Goal: Transaction & Acquisition: Purchase product/service

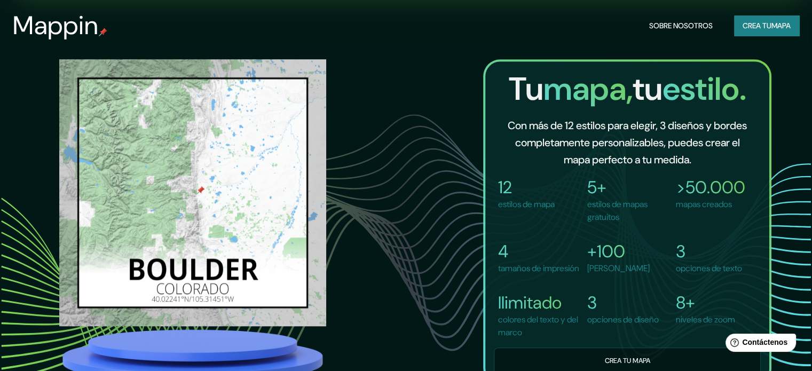
scroll to position [177, 0]
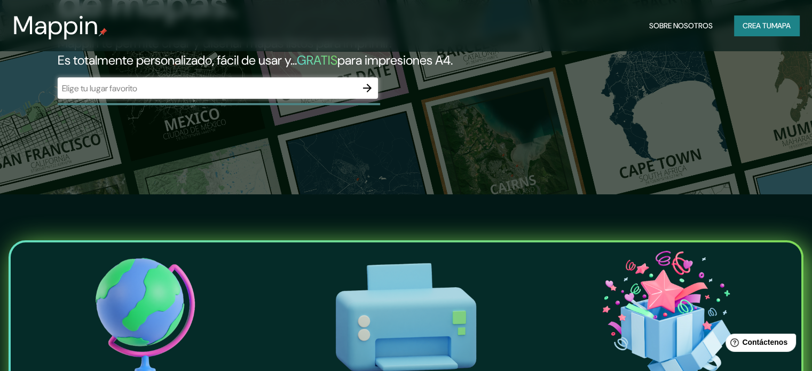
click at [752, 25] on font "Crea tu" at bounding box center [756, 26] width 29 height 10
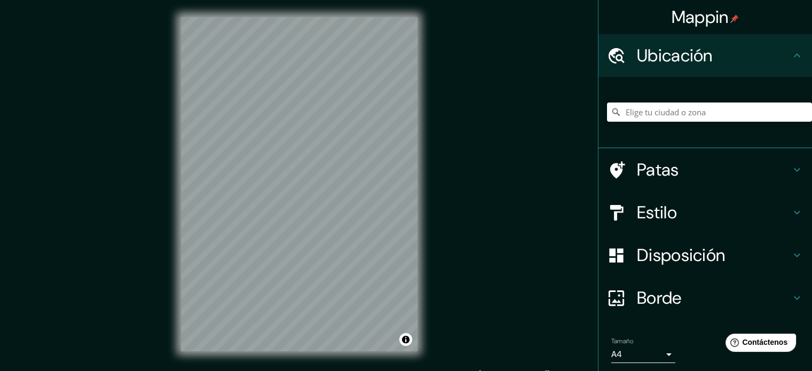
click at [675, 119] on input "Elige tu ciudad o zona" at bounding box center [709, 111] width 205 height 19
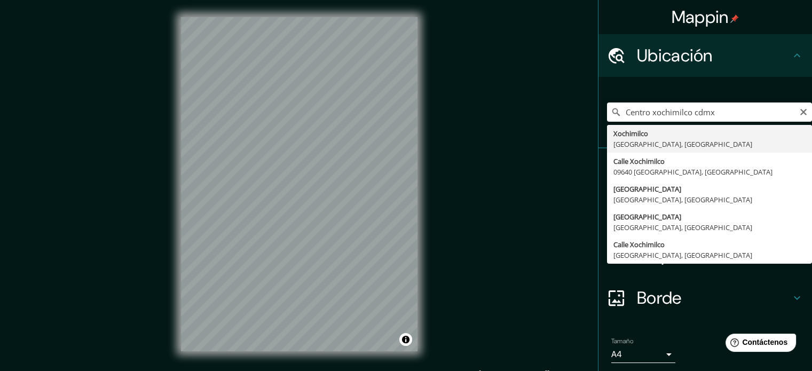
type input "Xochimilco, [GEOGRAPHIC_DATA], [GEOGRAPHIC_DATA]"
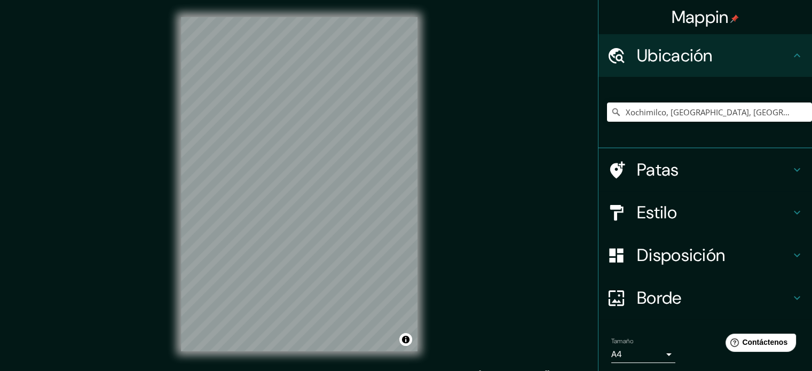
click at [790, 49] on icon at bounding box center [796, 55] width 13 height 13
click at [792, 173] on icon at bounding box center [796, 169] width 13 height 13
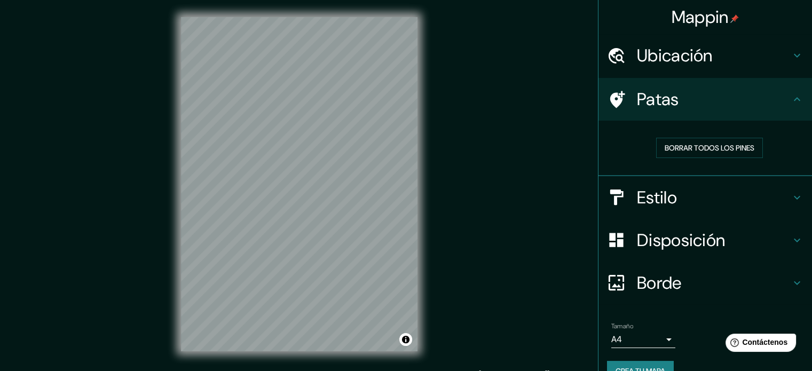
click at [790, 101] on icon at bounding box center [796, 99] width 13 height 13
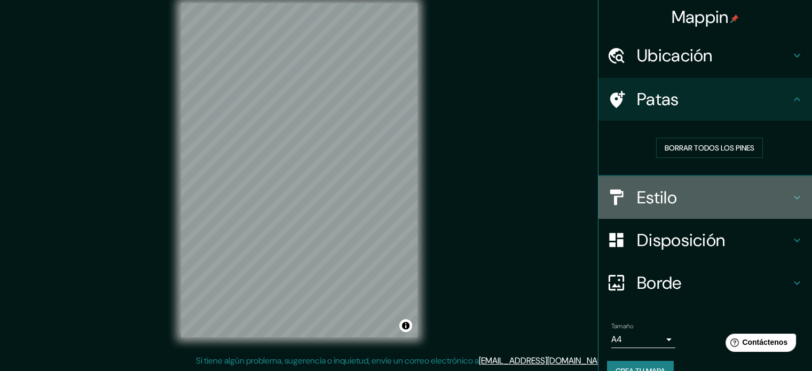
click at [790, 194] on icon at bounding box center [796, 197] width 13 height 13
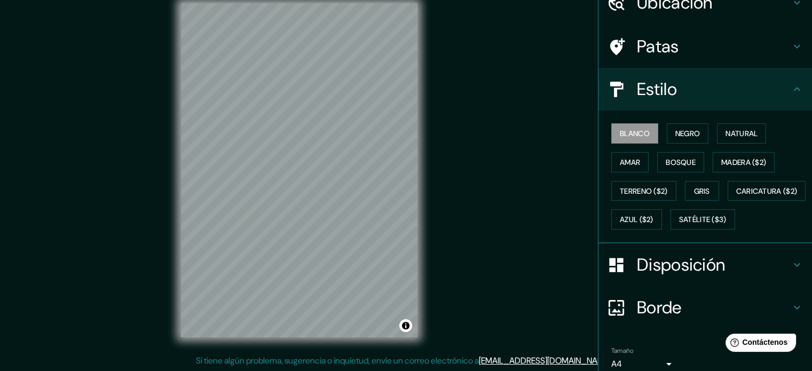
scroll to position [54, 0]
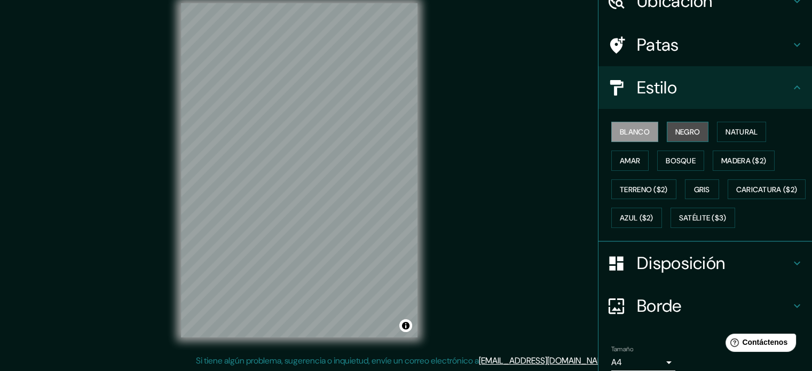
click at [681, 125] on font "Negro" at bounding box center [687, 132] width 25 height 14
click at [740, 131] on font "Natural" at bounding box center [741, 132] width 32 height 10
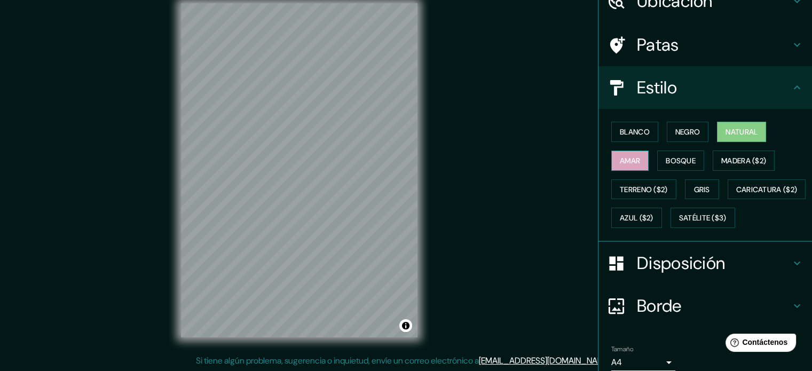
click at [621, 157] on font "Amar" at bounding box center [630, 161] width 20 height 10
click at [666, 162] on font "Bosque" at bounding box center [680, 161] width 30 height 10
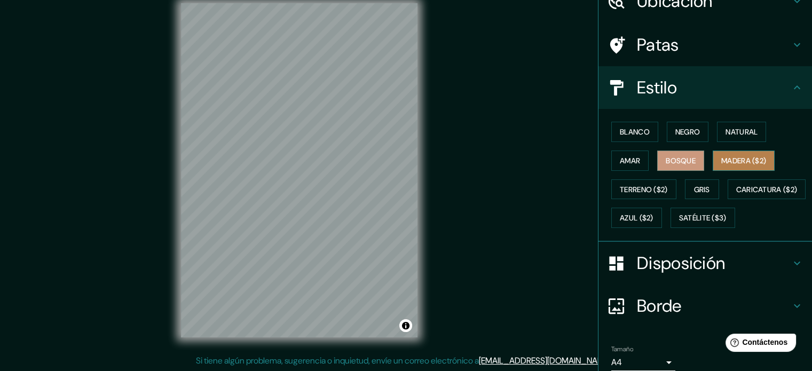
click at [745, 163] on font "Madera ($2)" at bounding box center [743, 161] width 45 height 10
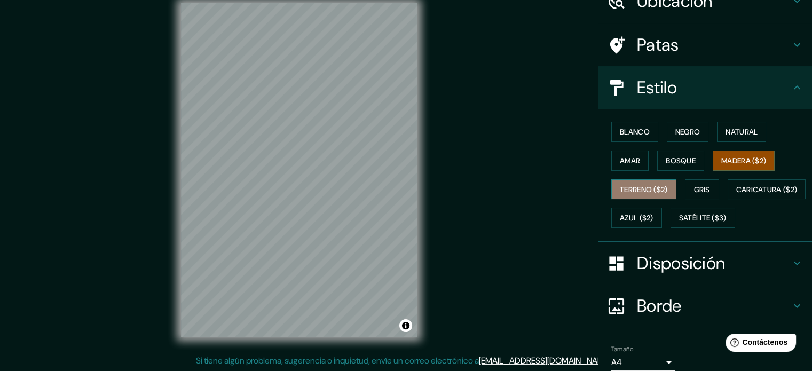
click at [649, 189] on font "Terreno ($2)" at bounding box center [644, 190] width 48 height 10
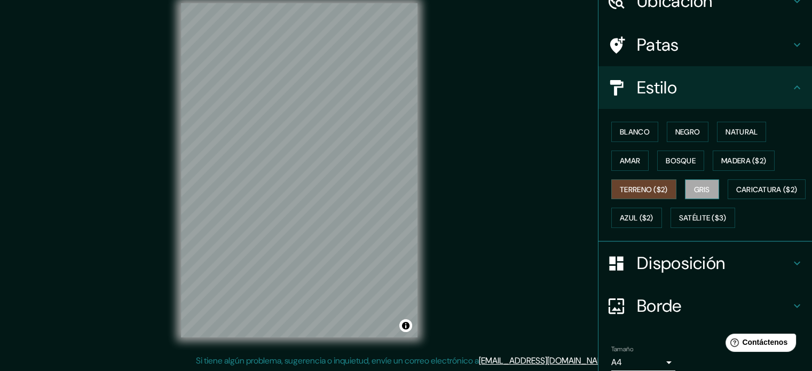
click at [699, 191] on font "Gris" at bounding box center [702, 190] width 16 height 10
click at [736, 194] on font "Caricatura ($2)" at bounding box center [766, 190] width 61 height 10
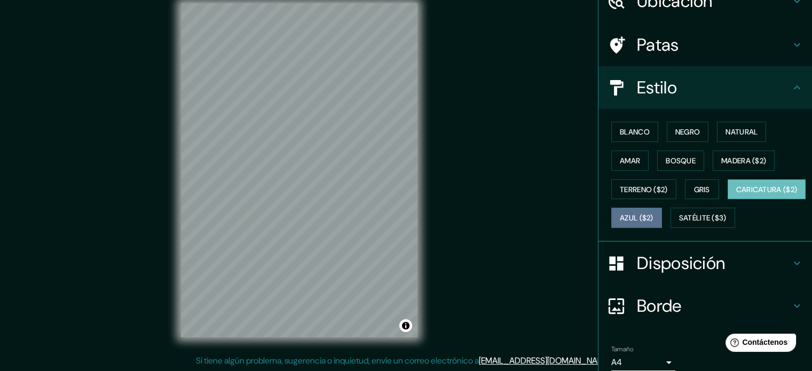
click at [653, 219] on font "Azul ($2)" at bounding box center [637, 218] width 34 height 10
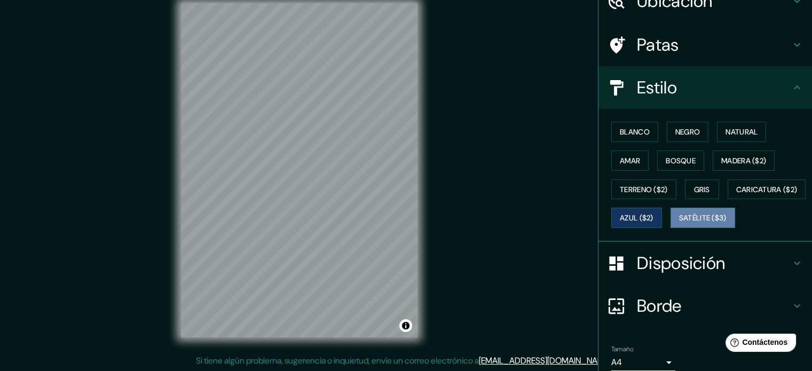
click at [679, 223] on font "Satélite ($3)" at bounding box center [702, 218] width 47 height 10
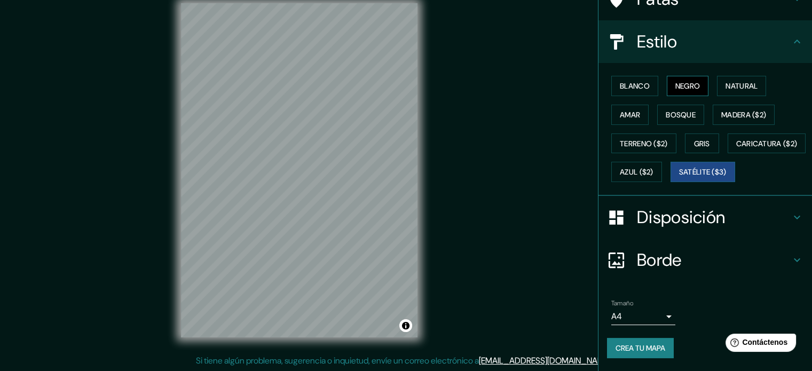
click at [680, 81] on font "Negro" at bounding box center [687, 86] width 25 height 10
click at [635, 79] on font "Blanco" at bounding box center [635, 86] width 30 height 14
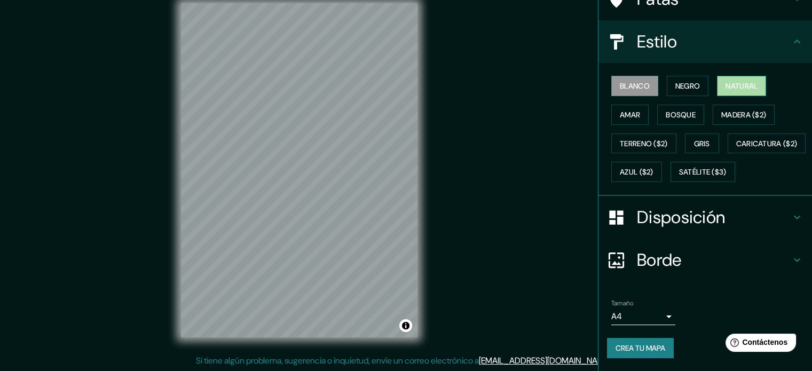
click at [730, 81] on font "Natural" at bounding box center [741, 86] width 32 height 10
click at [683, 225] on font "Disposición" at bounding box center [681, 217] width 88 height 22
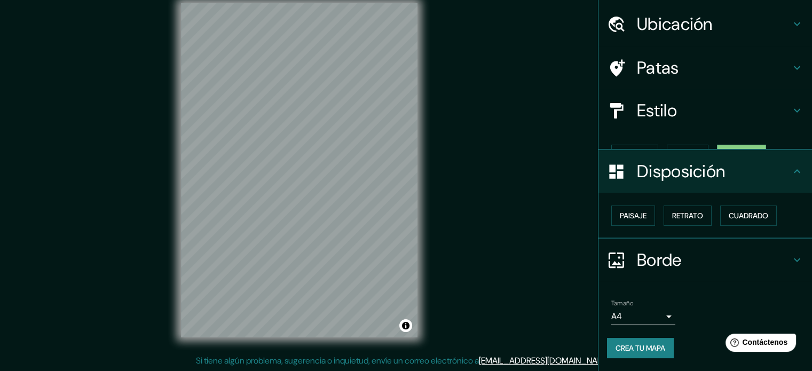
scroll to position [13, 0]
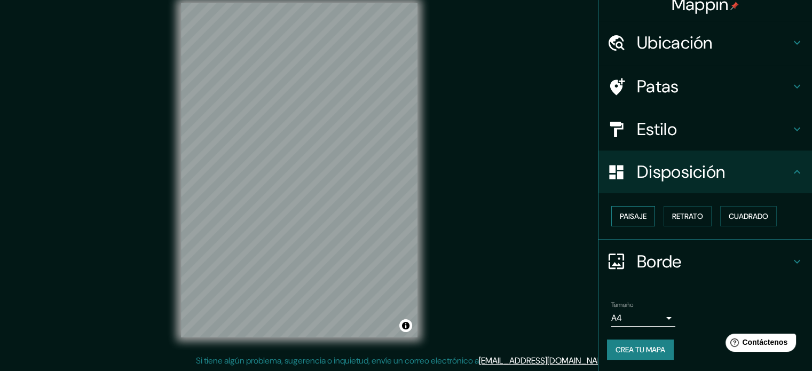
click at [629, 211] on font "Paisaje" at bounding box center [633, 216] width 27 height 10
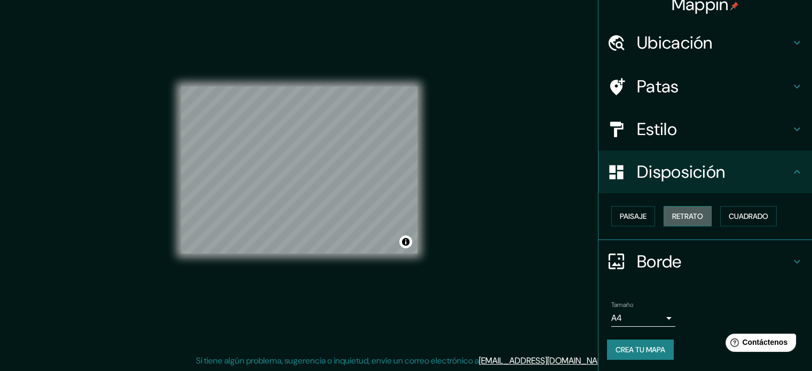
click at [681, 214] on font "Retrato" at bounding box center [687, 216] width 31 height 10
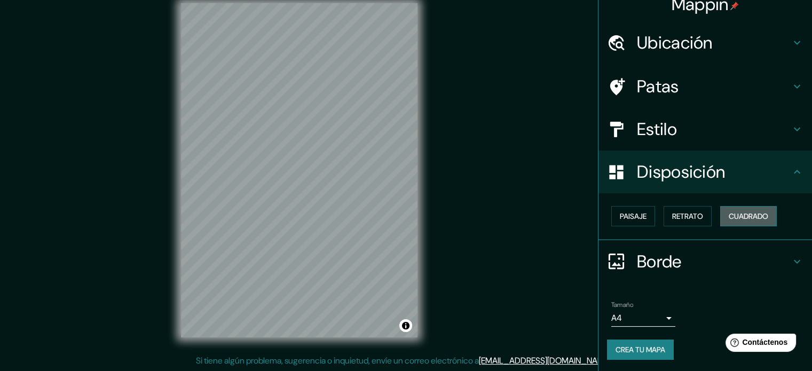
click at [740, 220] on font "Cuadrado" at bounding box center [747, 216] width 39 height 10
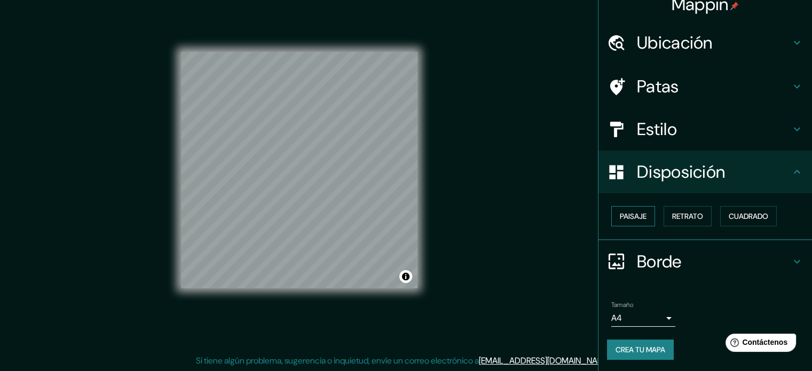
click at [636, 213] on font "Paisaje" at bounding box center [633, 216] width 27 height 10
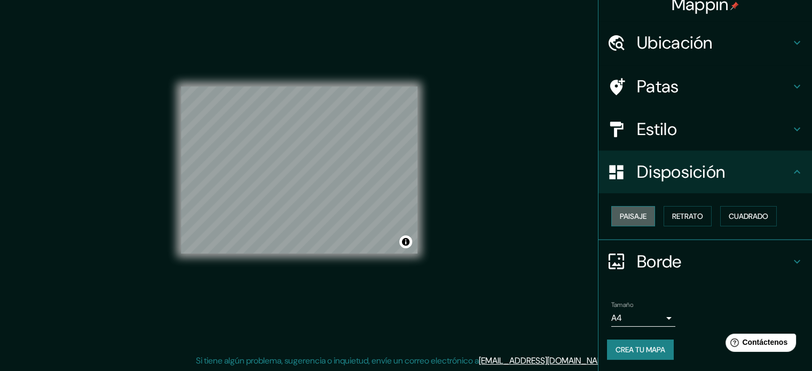
click at [623, 218] on font "Paisaje" at bounding box center [633, 216] width 27 height 10
click at [677, 217] on font "Retrato" at bounding box center [687, 216] width 31 height 10
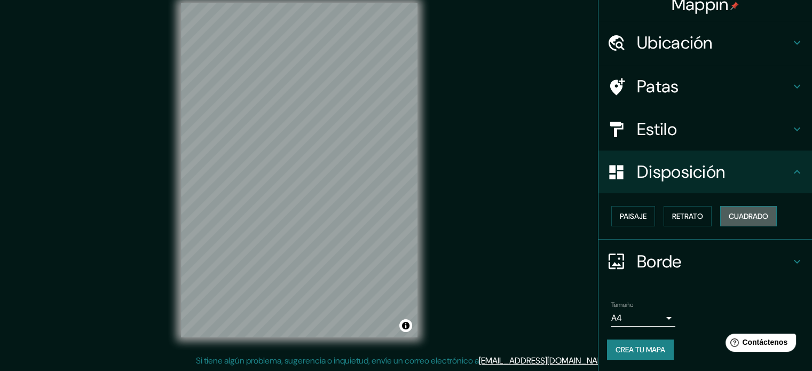
click at [740, 219] on font "Cuadrado" at bounding box center [747, 216] width 39 height 10
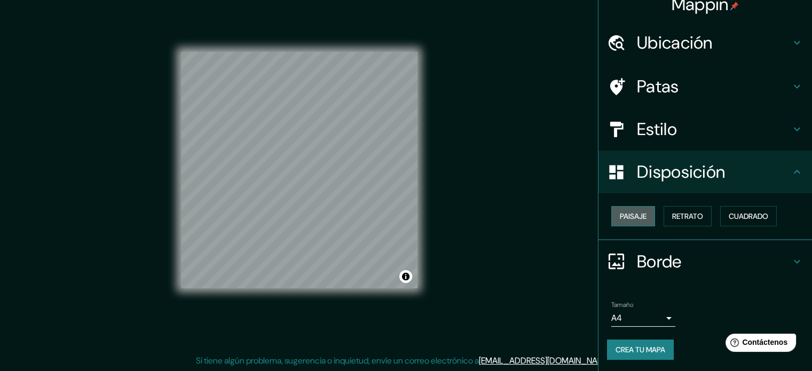
click at [630, 220] on font "Paisaje" at bounding box center [633, 216] width 27 height 10
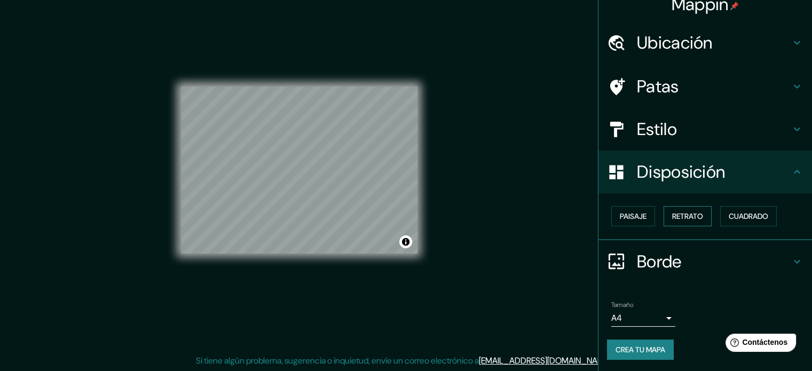
click at [679, 215] on font "Retrato" at bounding box center [687, 216] width 31 height 10
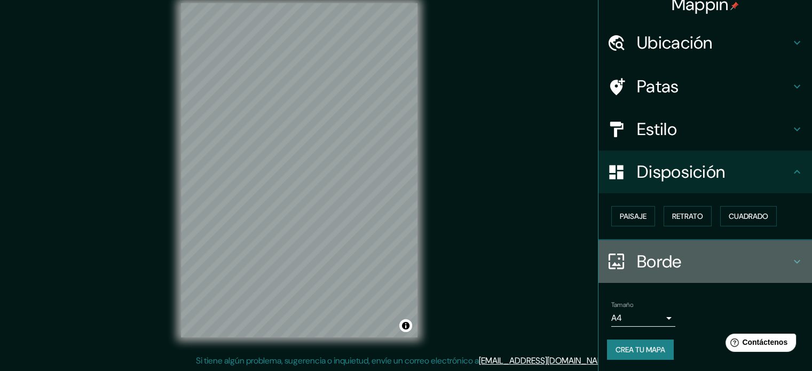
click at [732, 264] on h4 "Borde" at bounding box center [714, 261] width 154 height 21
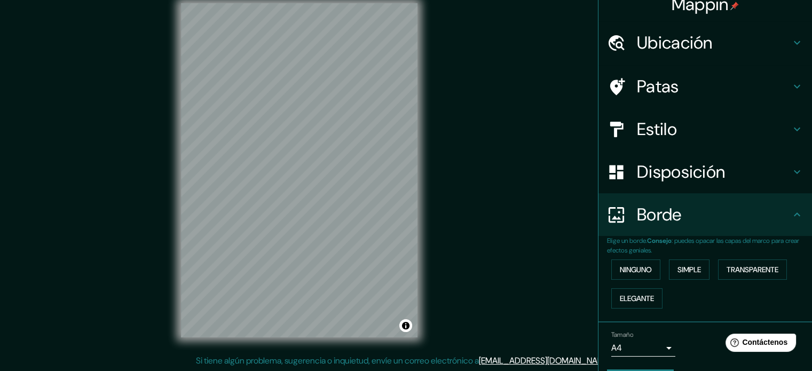
scroll to position [43, 0]
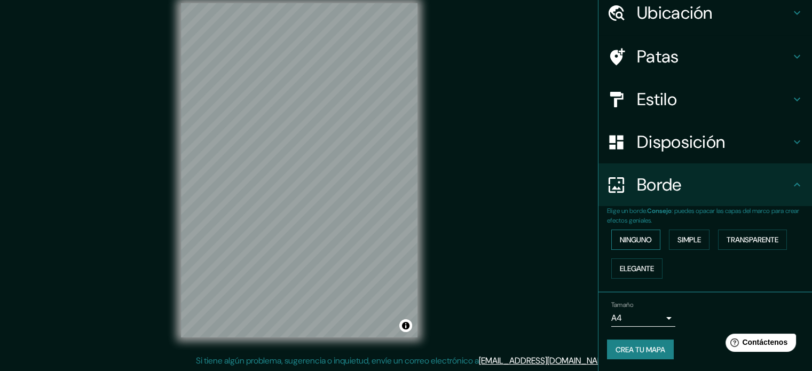
click at [632, 236] on font "Ninguno" at bounding box center [636, 240] width 32 height 10
click at [687, 241] on font "Simple" at bounding box center [688, 240] width 23 height 10
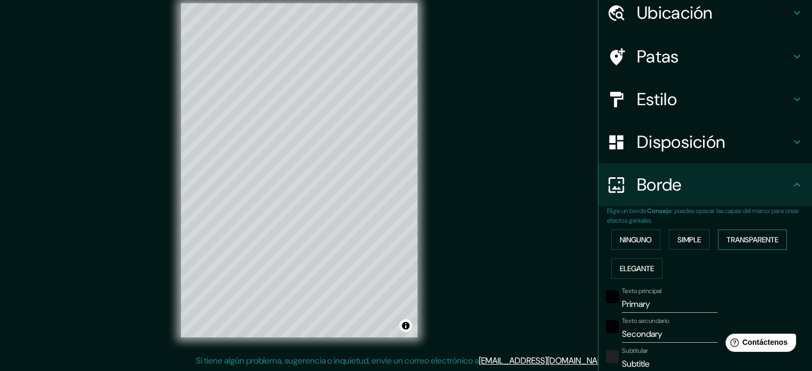
click at [749, 239] on font "Transparente" at bounding box center [752, 240] width 52 height 10
click at [625, 268] on font "Elegante" at bounding box center [637, 269] width 34 height 10
click at [678, 234] on font "Simple" at bounding box center [688, 240] width 23 height 14
click at [638, 236] on font "Ninguno" at bounding box center [636, 240] width 32 height 10
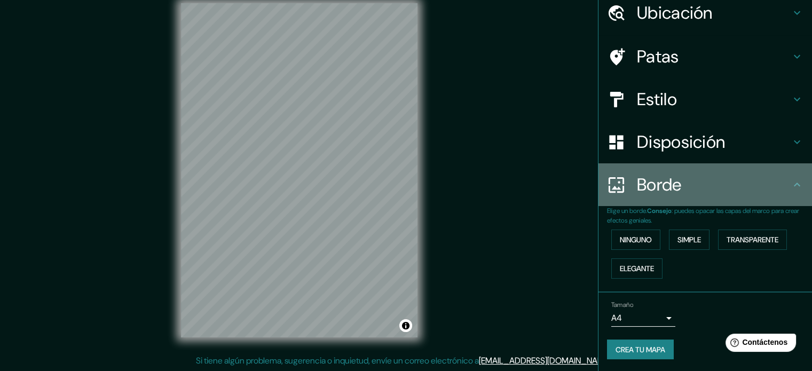
click at [793, 187] on icon at bounding box center [796, 184] width 13 height 13
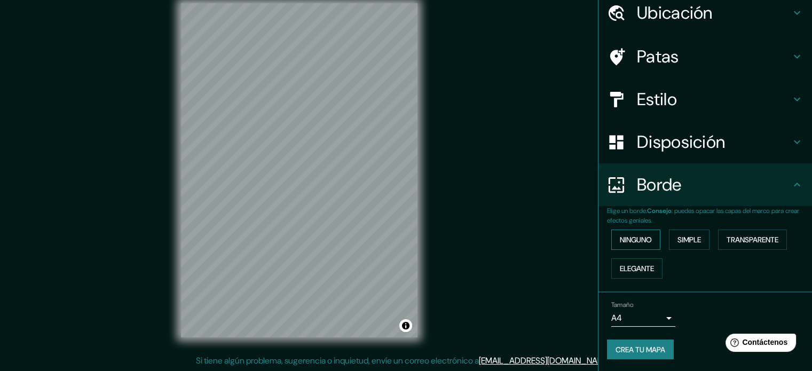
click at [626, 233] on font "Ninguno" at bounding box center [636, 240] width 32 height 14
click at [669, 239] on button "Simple" at bounding box center [689, 239] width 41 height 20
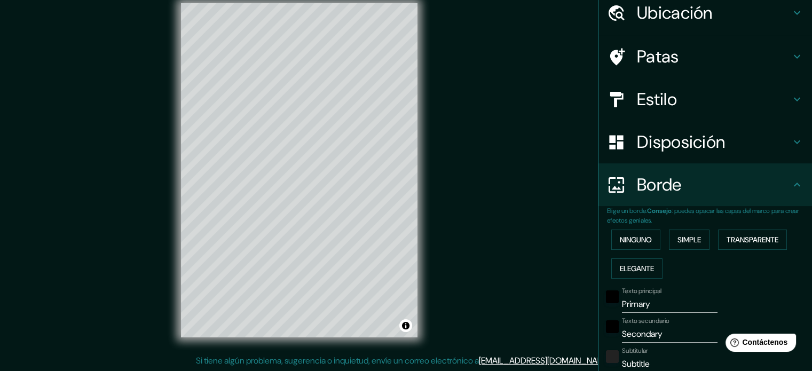
click at [739, 249] on div "Ninguno Simple Transparente Elegante" at bounding box center [709, 254] width 205 height 58
click at [743, 244] on font "Transparente" at bounding box center [752, 240] width 52 height 14
click at [633, 264] on font "Elegante" at bounding box center [637, 269] width 34 height 10
click at [621, 239] on font "Ninguno" at bounding box center [636, 240] width 32 height 10
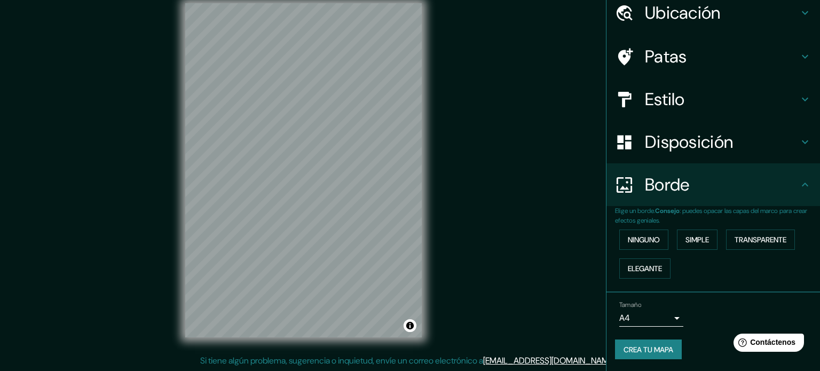
click at [662, 319] on body "Mappin Ubicación Xochimilco, [GEOGRAPHIC_DATA], [GEOGRAPHIC_DATA] Patas Estilo …" at bounding box center [410, 171] width 820 height 371
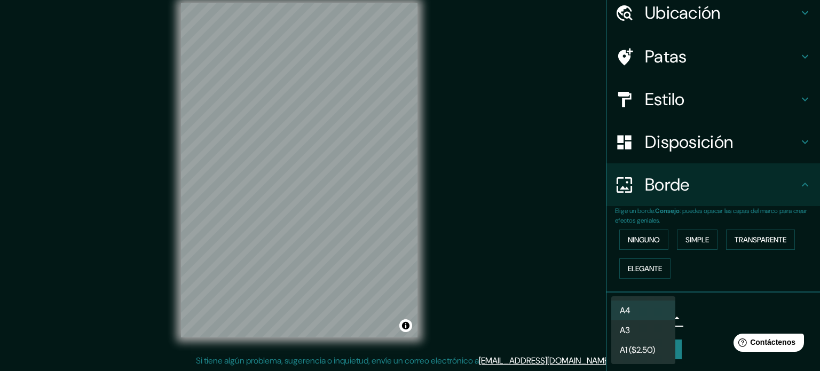
click at [649, 328] on li "A3" at bounding box center [643, 330] width 64 height 20
click at [654, 319] on body "Mappin Ubicación Xochimilco, [GEOGRAPHIC_DATA], [GEOGRAPHIC_DATA] Patas Estilo …" at bounding box center [410, 171] width 820 height 371
click at [649, 309] on li "A4" at bounding box center [643, 310] width 64 height 20
click at [649, 318] on body "Mappin Ubicación Xochimilco, [GEOGRAPHIC_DATA], [GEOGRAPHIC_DATA] Patas Estilo …" at bounding box center [410, 171] width 820 height 371
click at [651, 353] on font "A1 ($2.50)" at bounding box center [637, 349] width 35 height 11
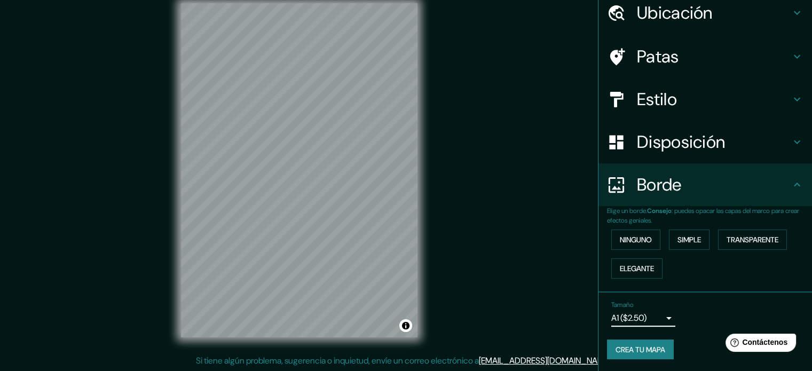
click at [648, 311] on body "Mappin Ubicación Xochimilco, [GEOGRAPHIC_DATA], [GEOGRAPHIC_DATA] Patas Estilo …" at bounding box center [406, 171] width 812 height 371
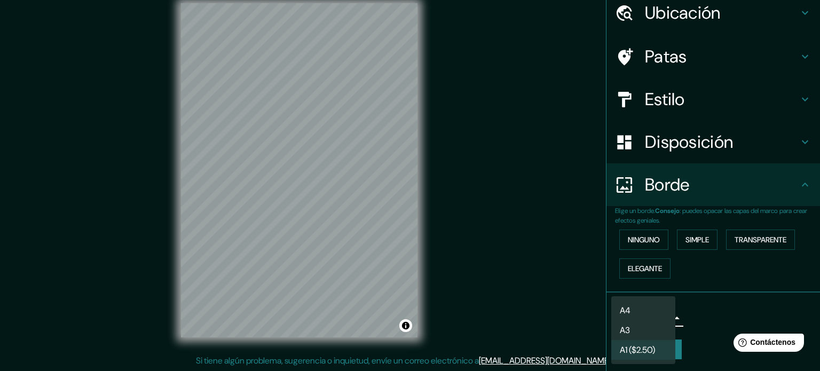
click at [647, 309] on li "A4" at bounding box center [643, 310] width 64 height 20
type input "single"
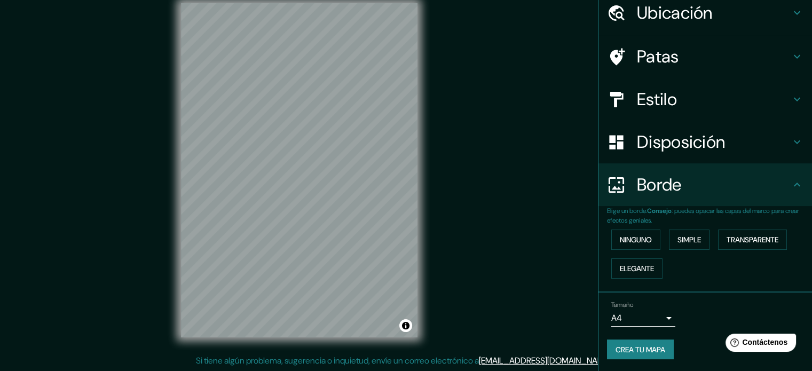
drag, startPoint x: 803, startPoint y: 256, endPoint x: 804, endPoint y: 249, distance: 6.5
click at [804, 249] on div "Mappin Ubicación Xochimilco, [GEOGRAPHIC_DATA], [GEOGRAPHIC_DATA] Patas Estilo …" at bounding box center [705, 185] width 214 height 371
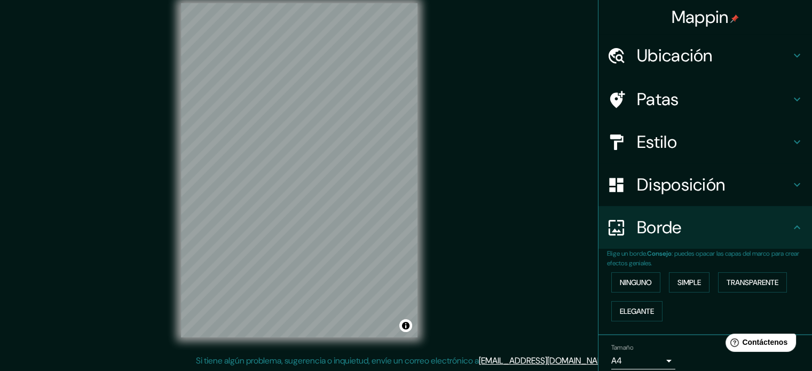
click at [689, 183] on font "Disposición" at bounding box center [681, 184] width 88 height 22
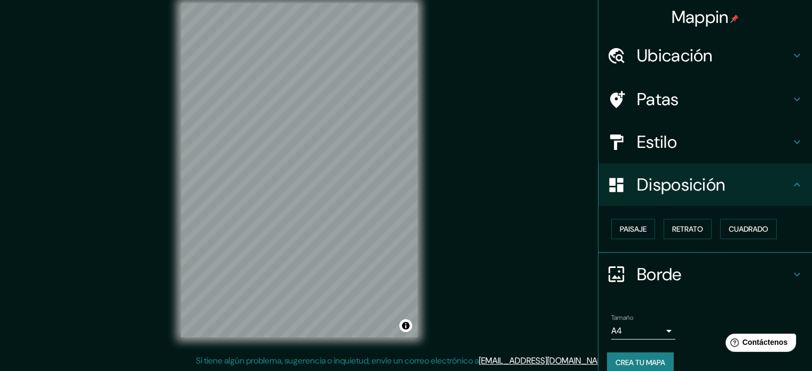
click at [685, 132] on h4 "Estilo" at bounding box center [714, 141] width 154 height 21
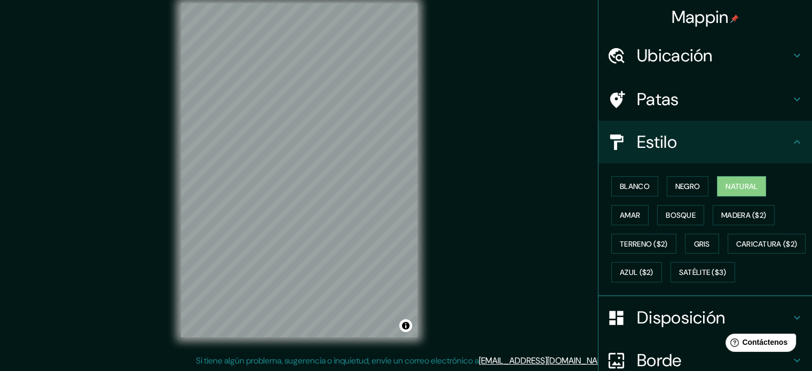
click at [729, 113] on div "Patas" at bounding box center [704, 99] width 213 height 43
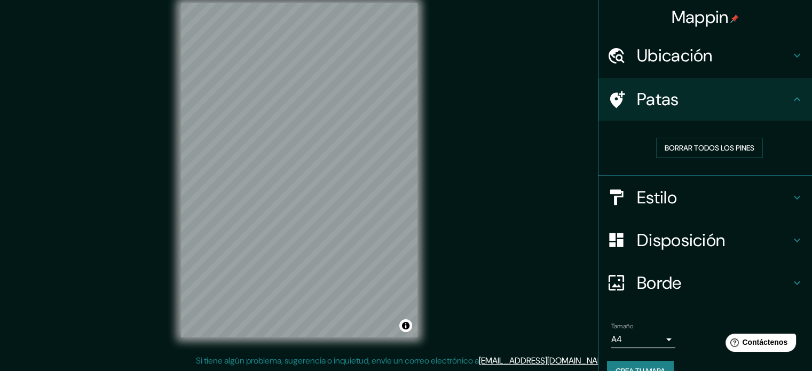
click at [790, 59] on icon at bounding box center [796, 55] width 13 height 13
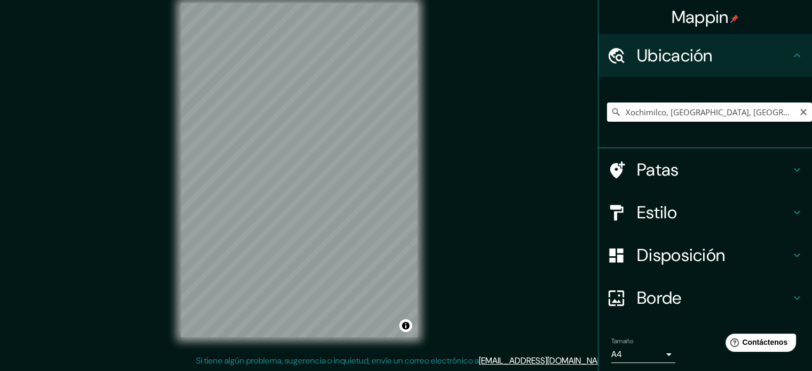
click at [611, 113] on icon at bounding box center [616, 112] width 11 height 11
click at [611, 111] on icon at bounding box center [616, 112] width 11 height 11
click at [611, 109] on icon at bounding box center [616, 112] width 11 height 11
click at [745, 113] on input "Xochimilco, [GEOGRAPHIC_DATA], [GEOGRAPHIC_DATA]" at bounding box center [709, 111] width 205 height 19
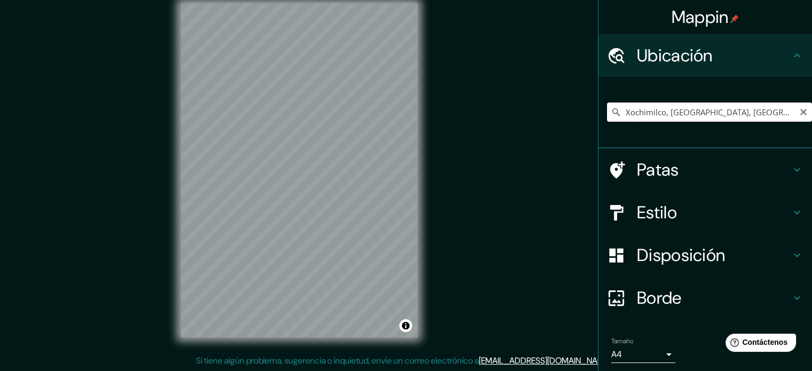
click at [766, 114] on input "Xochimilco, [GEOGRAPHIC_DATA], [GEOGRAPHIC_DATA]" at bounding box center [709, 111] width 205 height 19
click at [764, 113] on input "Xochimilco, [GEOGRAPHIC_DATA], [GEOGRAPHIC_DATA]" at bounding box center [709, 111] width 205 height 19
click at [767, 112] on input "Xochimilco, [GEOGRAPHIC_DATA], [GEOGRAPHIC_DATA]" at bounding box center [709, 111] width 205 height 19
drag, startPoint x: 766, startPoint y: 112, endPoint x: 734, endPoint y: 111, distance: 31.5
click at [732, 111] on input "Xochimilco, [GEOGRAPHIC_DATA], [GEOGRAPHIC_DATA]" at bounding box center [709, 111] width 205 height 19
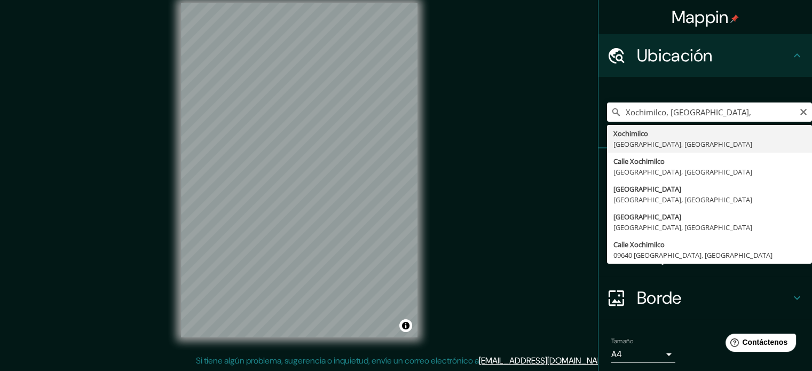
type input "Xochimilco, [GEOGRAPHIC_DATA], [GEOGRAPHIC_DATA]"
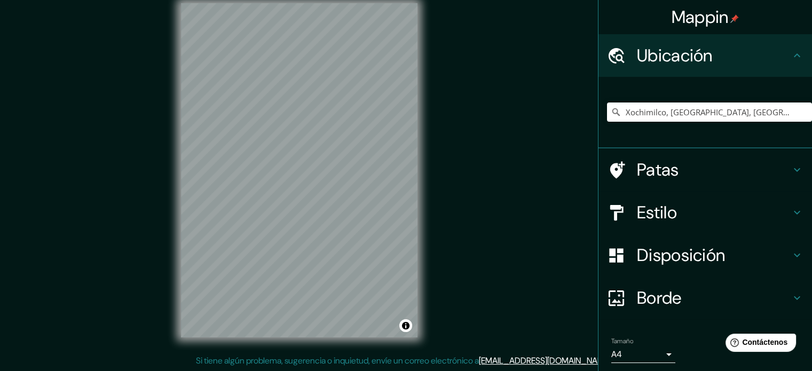
click at [772, 215] on h4 "Estilo" at bounding box center [714, 212] width 154 height 21
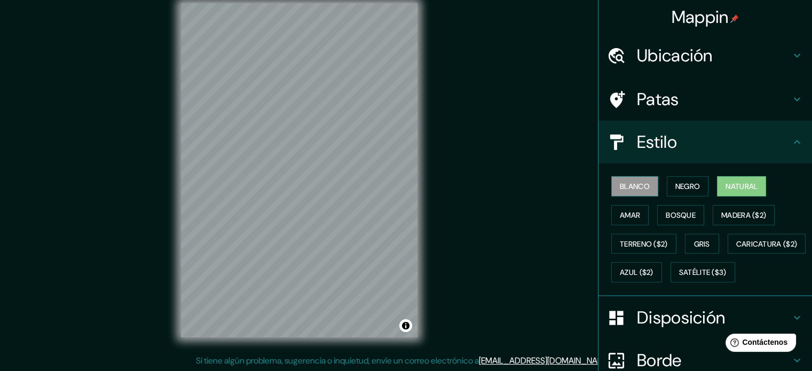
click at [622, 183] on font "Blanco" at bounding box center [635, 186] width 30 height 10
click at [684, 186] on font "Negro" at bounding box center [687, 186] width 25 height 10
click at [737, 192] on font "Natural" at bounding box center [741, 186] width 32 height 14
click at [630, 217] on font "Amar" at bounding box center [630, 215] width 20 height 10
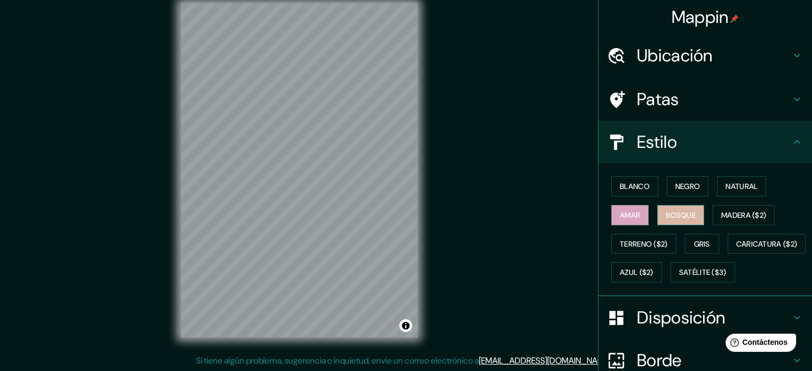
click at [667, 214] on font "Bosque" at bounding box center [680, 215] width 30 height 10
click at [745, 217] on font "Madera ($2)" at bounding box center [743, 215] width 45 height 10
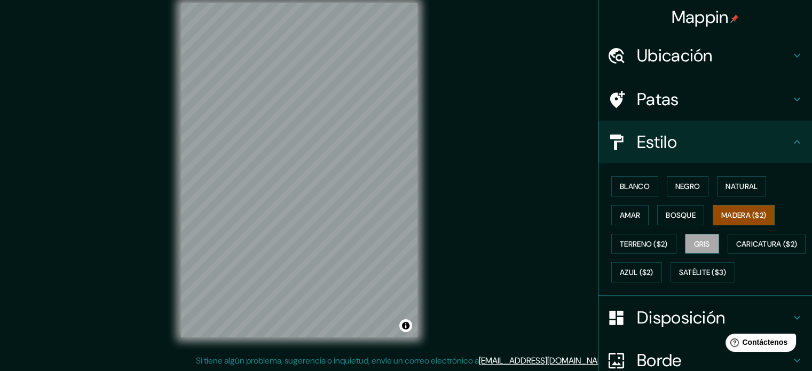
click at [695, 241] on font "Gris" at bounding box center [702, 244] width 16 height 10
click at [620, 181] on font "Blanco" at bounding box center [635, 186] width 30 height 10
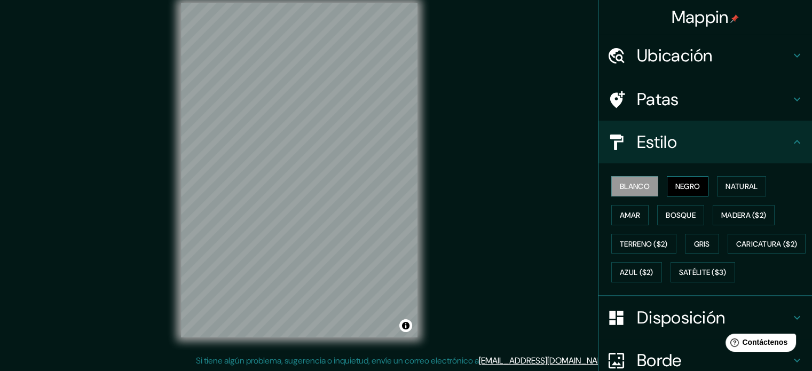
click at [675, 183] on font "Negro" at bounding box center [687, 186] width 25 height 10
click at [625, 180] on font "Blanco" at bounding box center [635, 186] width 30 height 14
click at [738, 186] on font "Natural" at bounding box center [741, 186] width 32 height 10
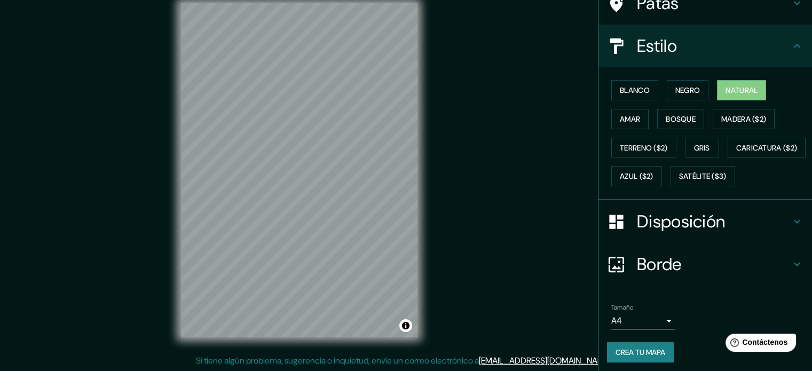
scroll to position [126, 0]
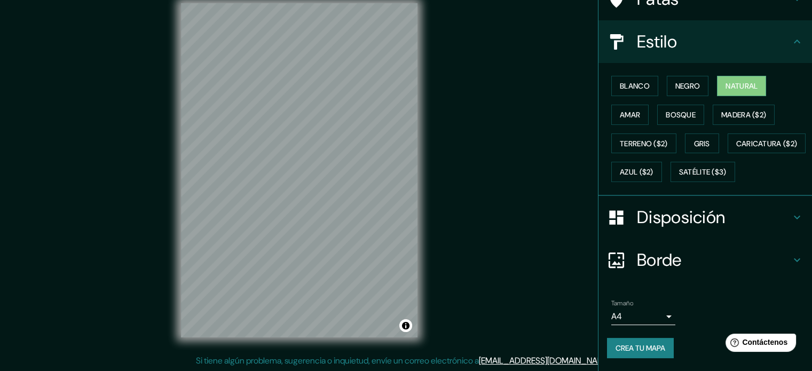
click at [794, 213] on icon at bounding box center [796, 217] width 13 height 13
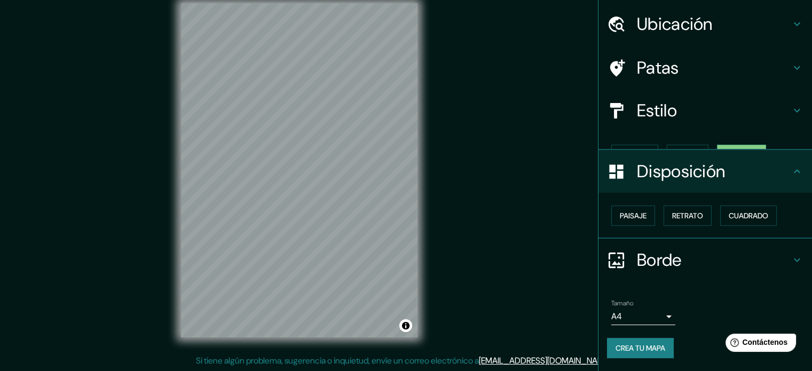
scroll to position [13, 0]
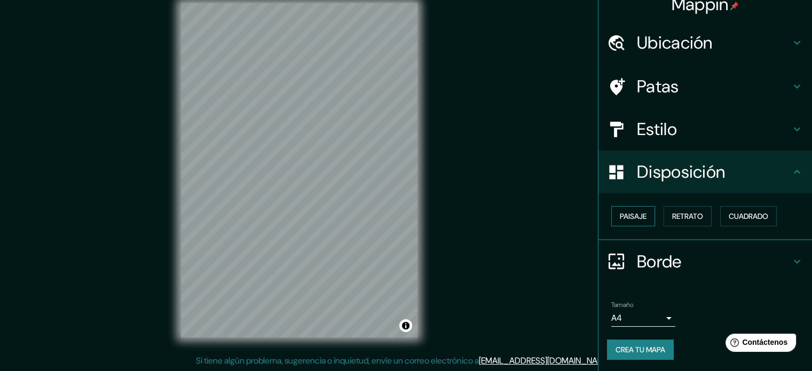
click at [627, 220] on font "Paisaje" at bounding box center [633, 216] width 27 height 14
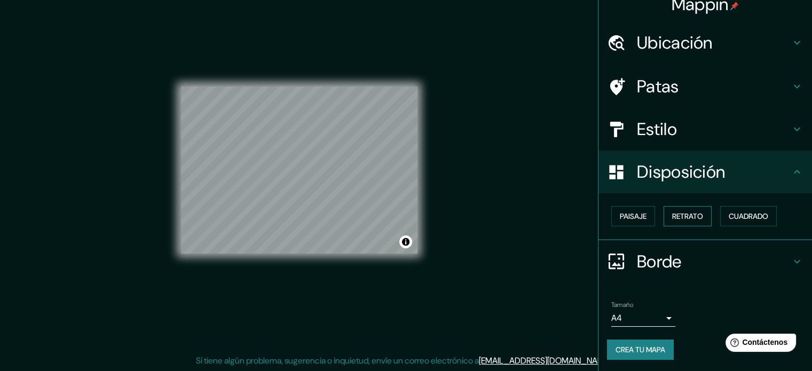
click at [672, 216] on font "Retrato" at bounding box center [687, 216] width 31 height 10
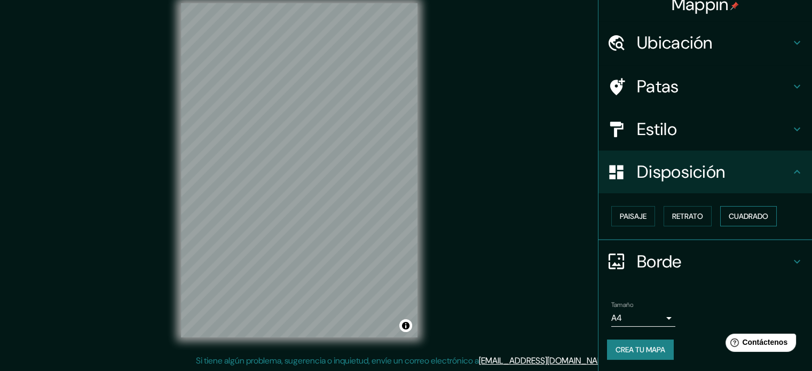
click at [728, 219] on font "Cuadrado" at bounding box center [747, 216] width 39 height 10
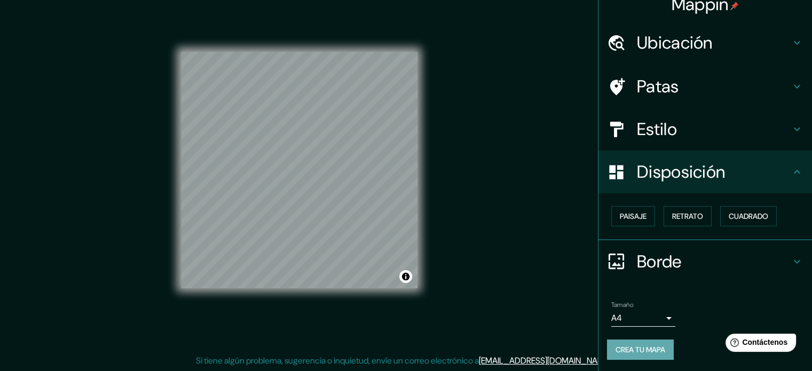
click at [631, 350] on font "Crea tu mapa" at bounding box center [640, 350] width 50 height 10
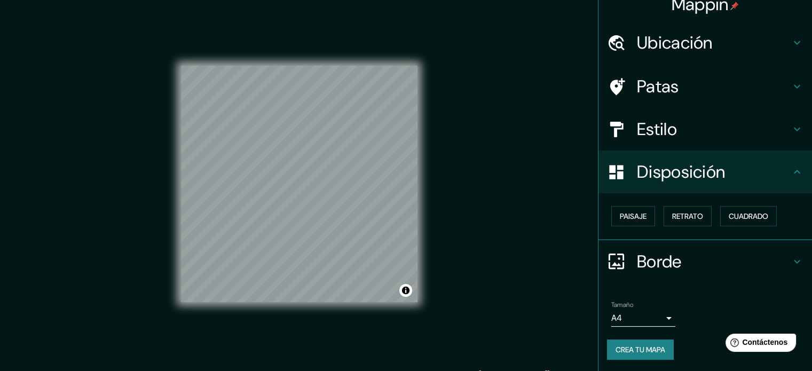
click at [463, 195] on div "Mappin Ubicación Xochimilco, [GEOGRAPHIC_DATA], [GEOGRAPHIC_DATA] Patas Estilo …" at bounding box center [406, 192] width 812 height 385
